Goal: Find specific page/section: Find specific page/section

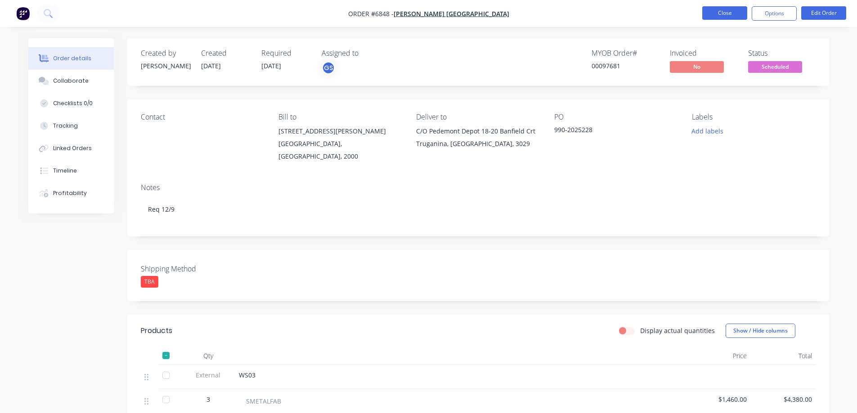
click at [719, 11] on button "Close" at bounding box center [724, 12] width 45 height 13
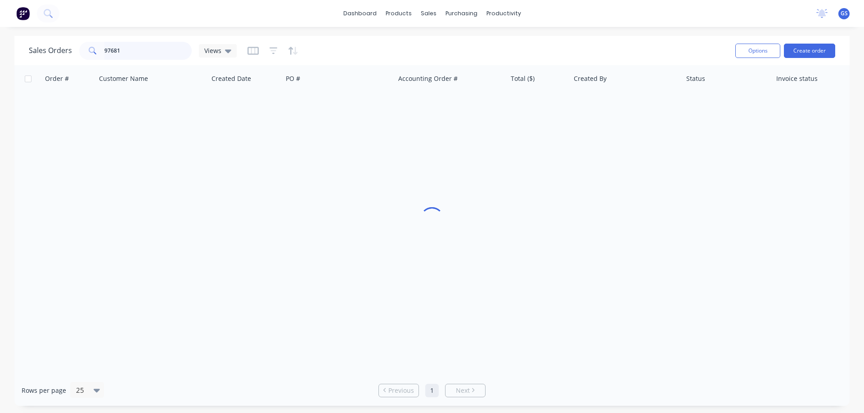
click at [89, 54] on div "97681" at bounding box center [135, 51] width 112 height 18
type input "98530"
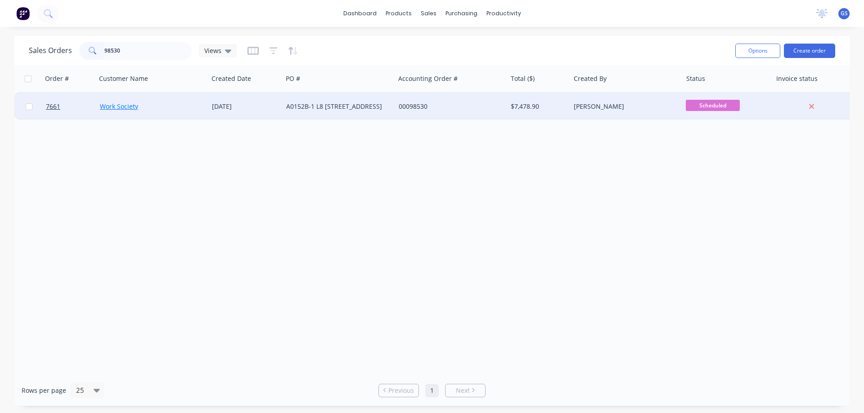
click at [117, 108] on link "Work Society" at bounding box center [119, 106] width 38 height 9
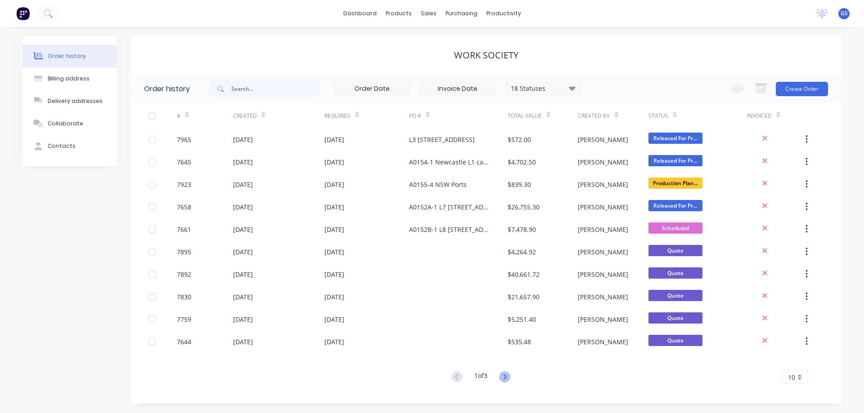
click at [506, 376] on icon at bounding box center [504, 376] width 3 height 5
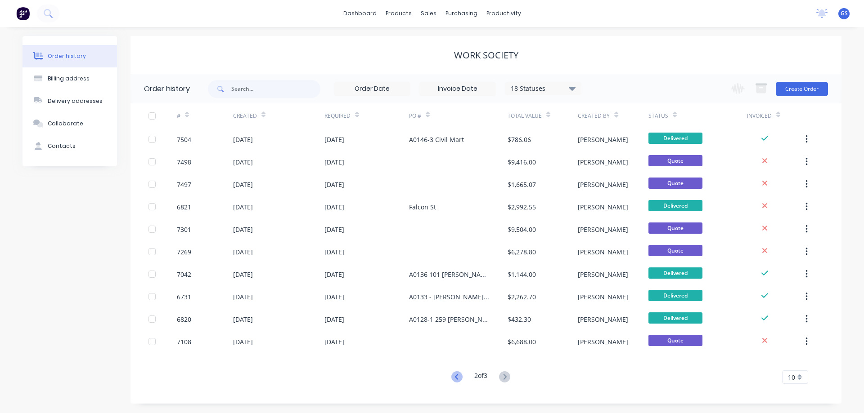
click at [455, 376] on icon at bounding box center [455, 376] width 3 height 5
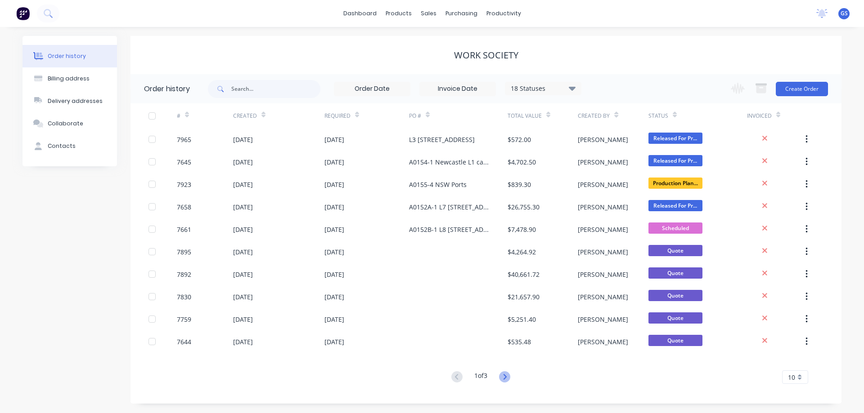
click at [508, 376] on icon at bounding box center [504, 377] width 11 height 11
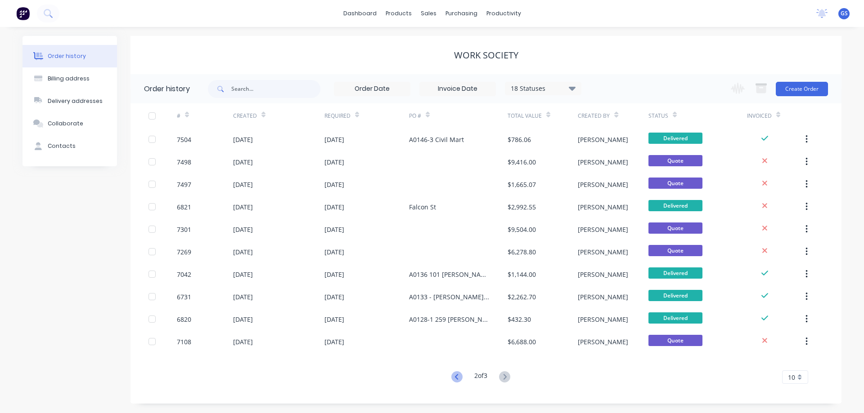
click at [456, 379] on icon at bounding box center [456, 377] width 11 height 11
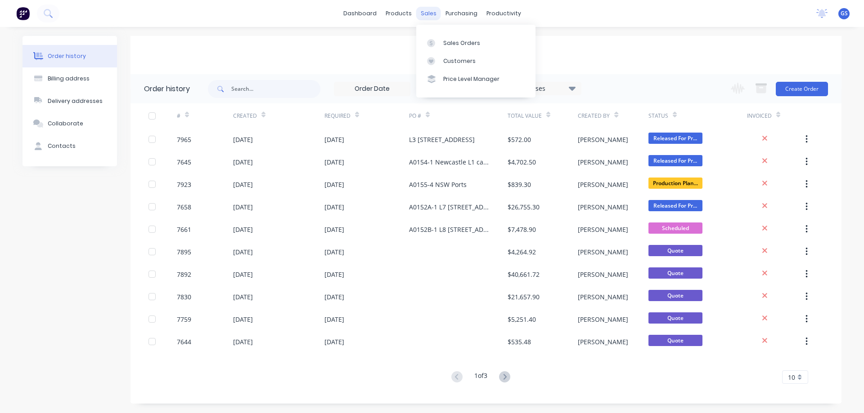
click at [428, 14] on div "sales" at bounding box center [428, 13] width 25 height 13
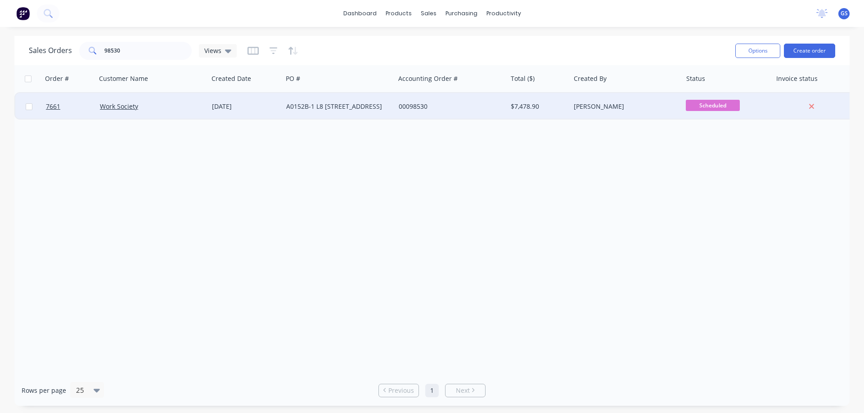
click at [143, 116] on div "Work Society" at bounding box center [152, 106] width 112 height 27
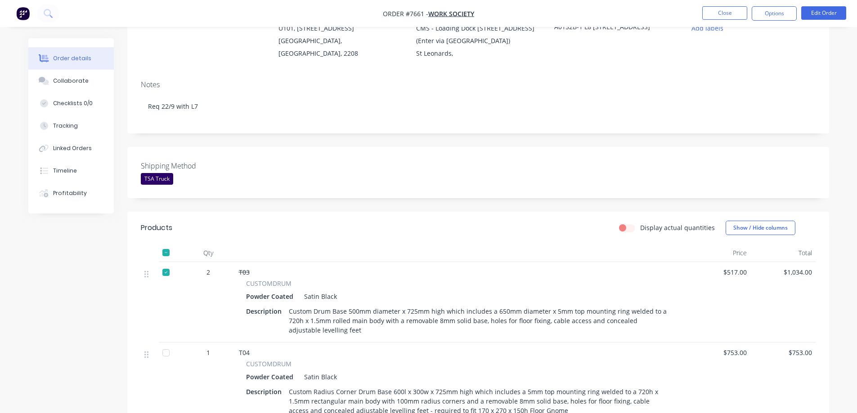
scroll to position [90, 0]
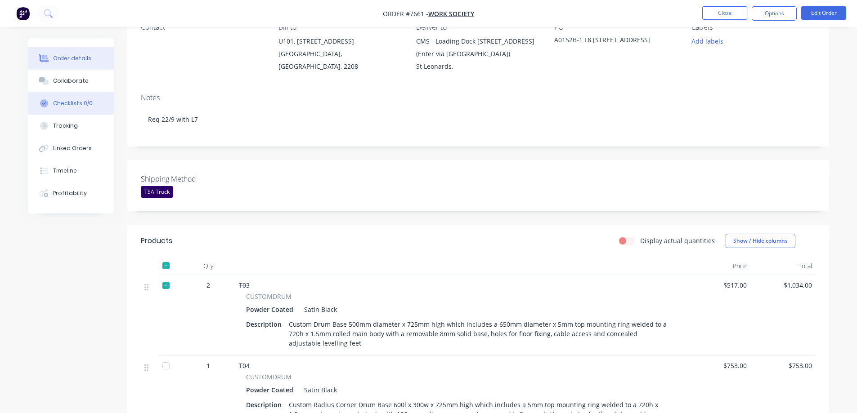
drag, startPoint x: 75, startPoint y: 83, endPoint x: 109, endPoint y: 98, distance: 37.1
click at [75, 83] on div "Collaborate" at bounding box center [71, 81] width 36 height 8
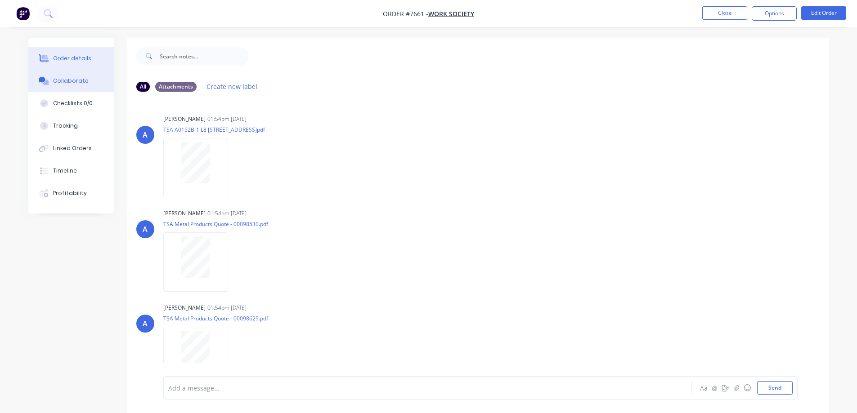
click at [71, 58] on div "Order details" at bounding box center [72, 58] width 38 height 8
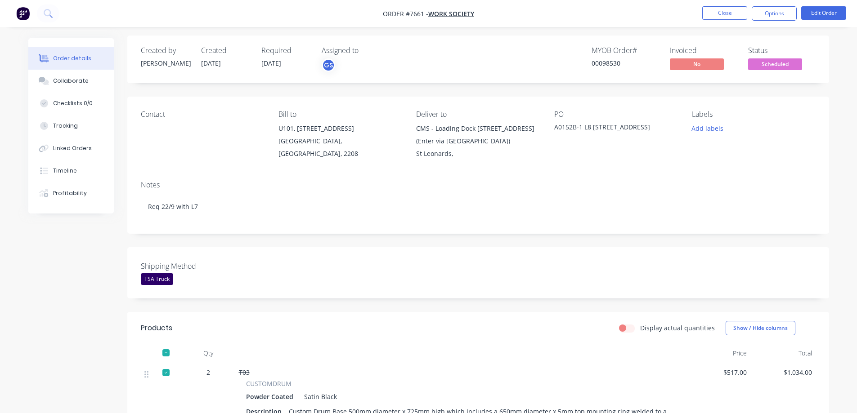
scroll to position [45, 0]
